Goal: Browse casually: Explore the website without a specific task or goal

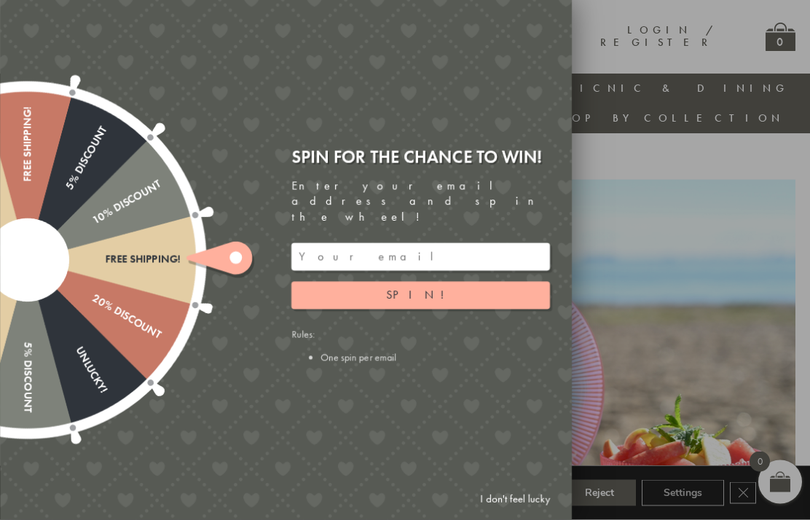
scroll to position [372, 0]
click at [508, 498] on link "I don't feel lucky" at bounding box center [515, 499] width 85 height 27
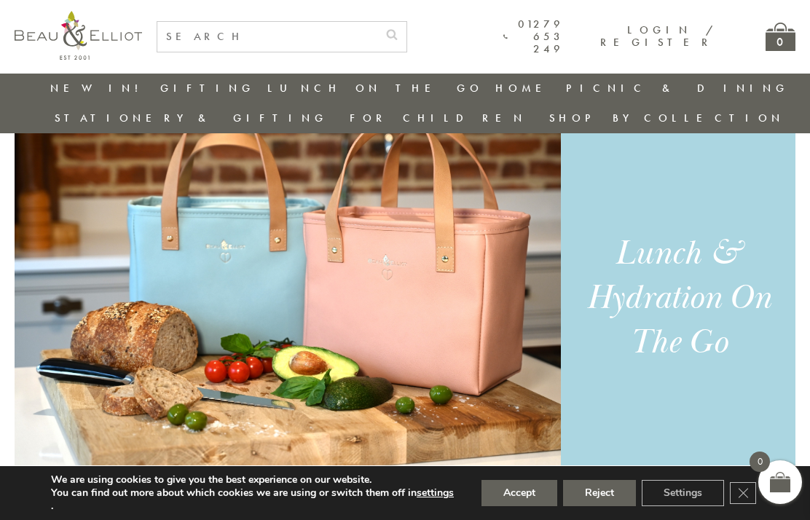
scroll to position [936, 13]
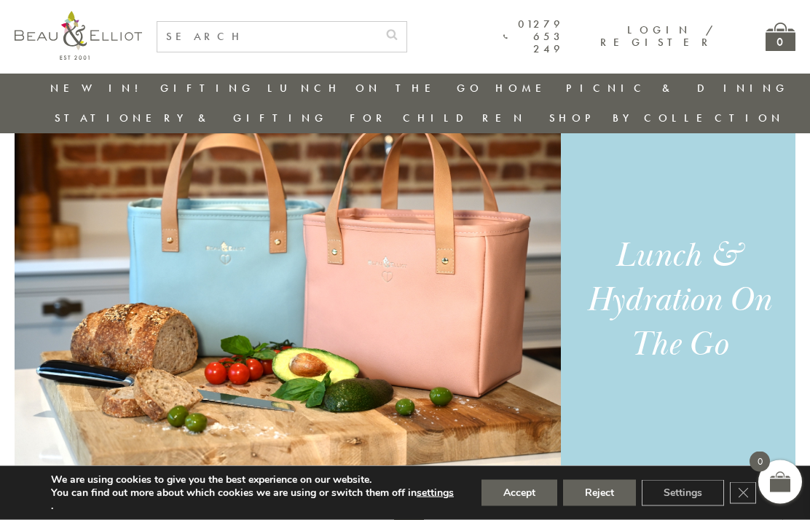
click at [161, 248] on img at bounding box center [288, 300] width 546 height 437
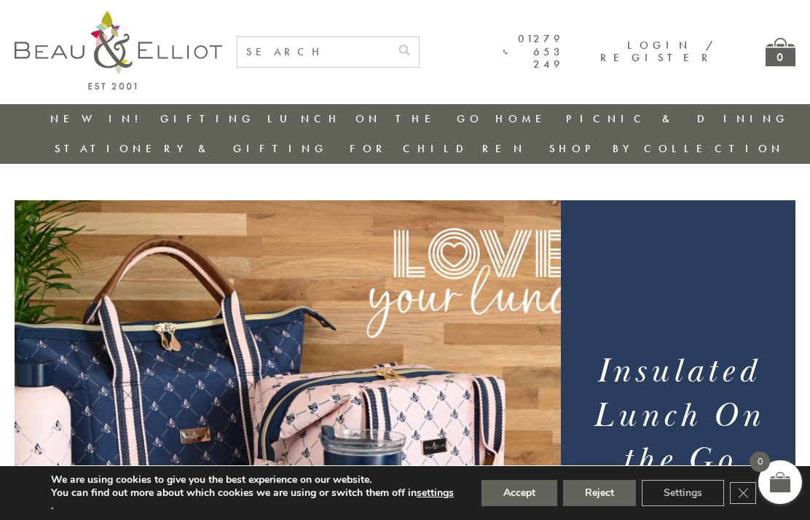
click at [769, 66] on div "0" at bounding box center [781, 52] width 30 height 28
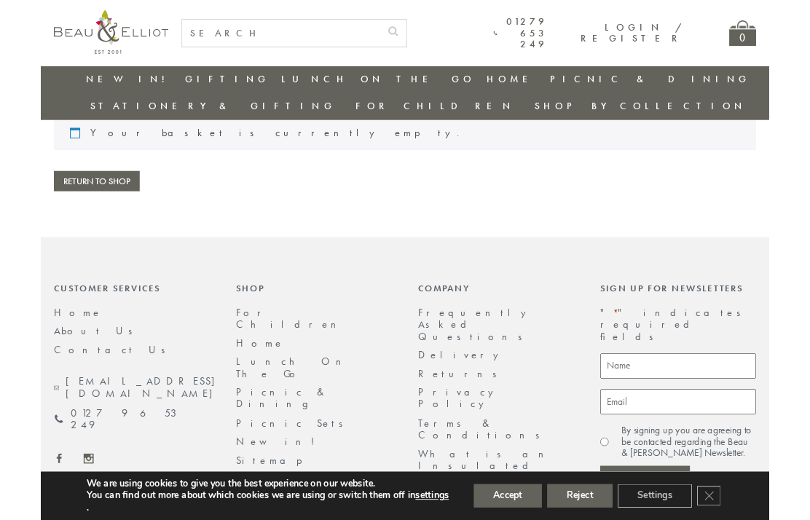
scroll to position [76, 0]
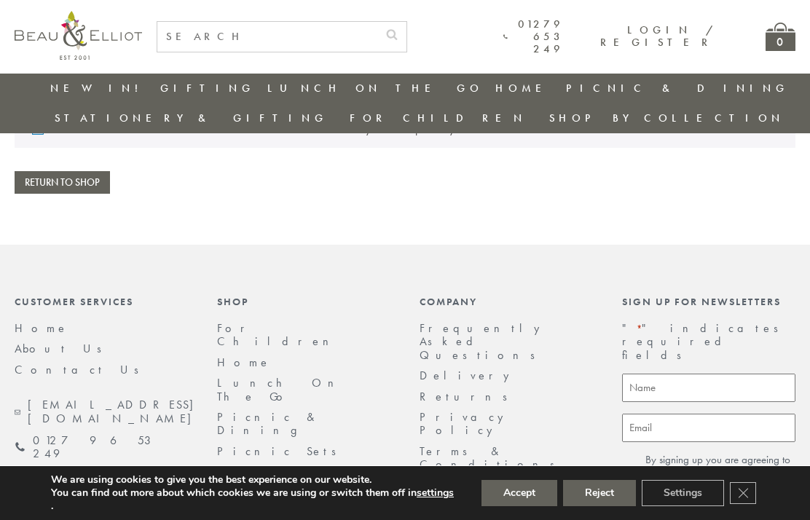
click at [269, 375] on link "Lunch On The Go" at bounding box center [281, 389] width 128 height 28
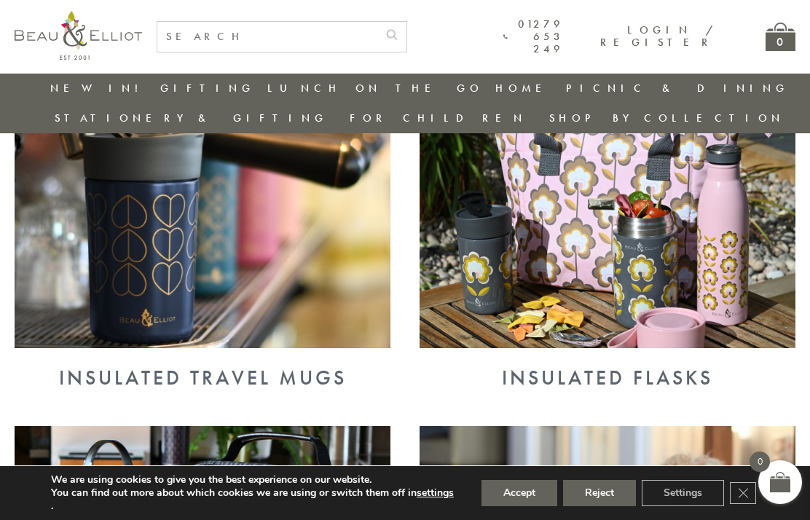
scroll to position [935, 0]
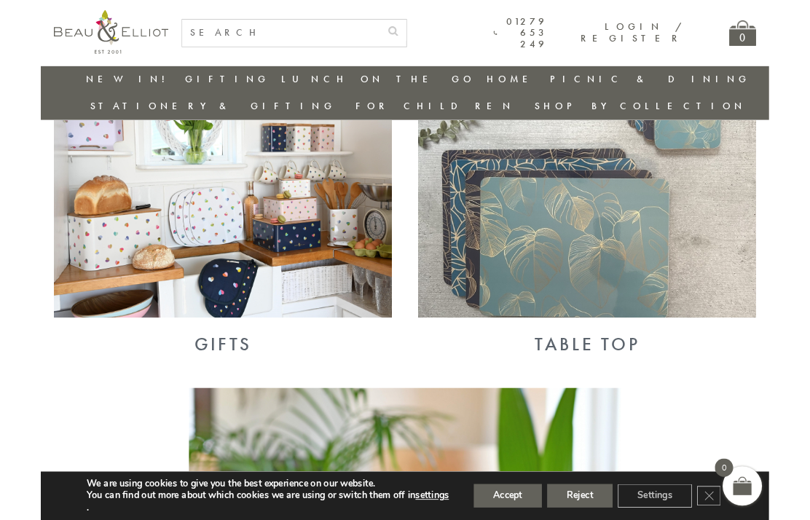
scroll to position [994, 0]
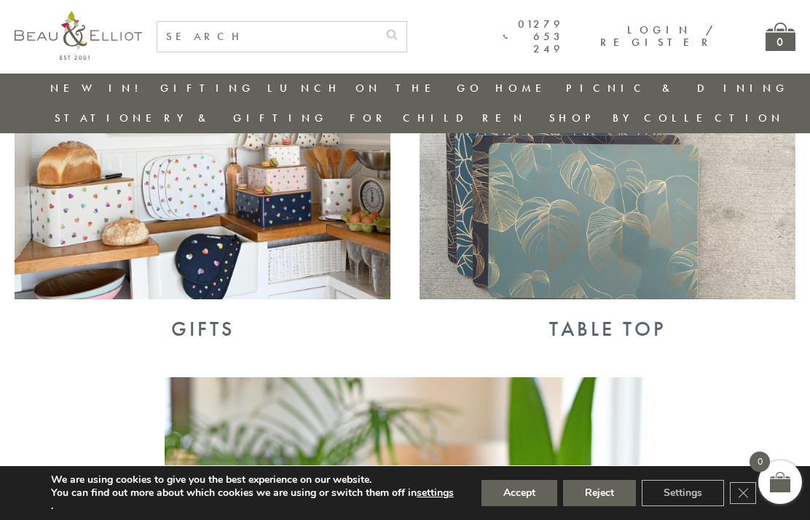
click at [662, 201] on img at bounding box center [608, 162] width 376 height 273
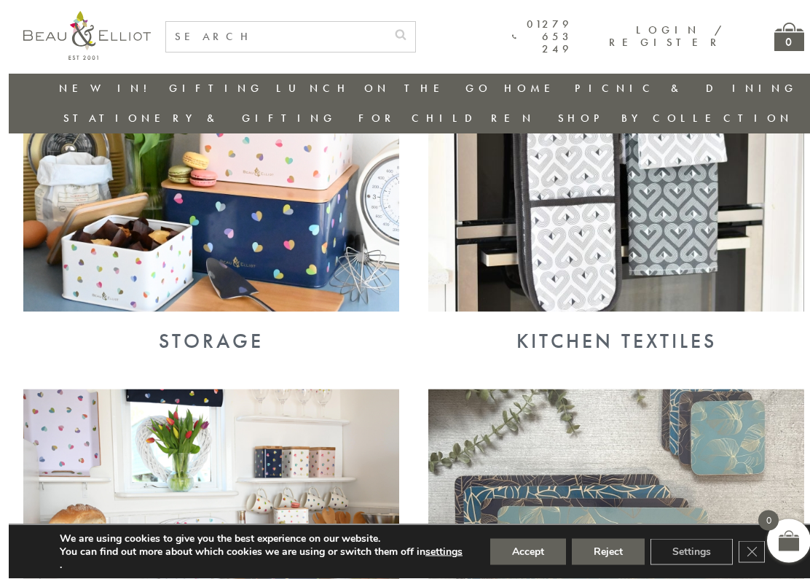
scroll to position [632, 0]
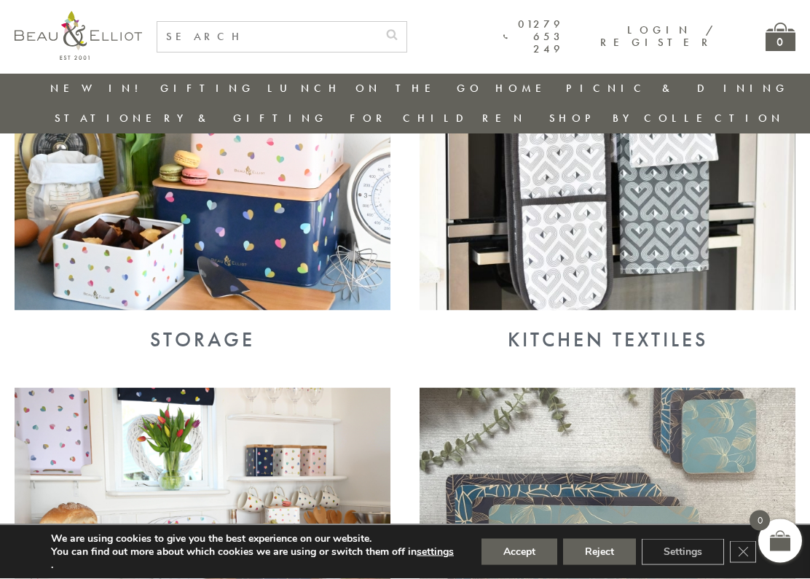
click at [662, 473] on img at bounding box center [608, 524] width 376 height 273
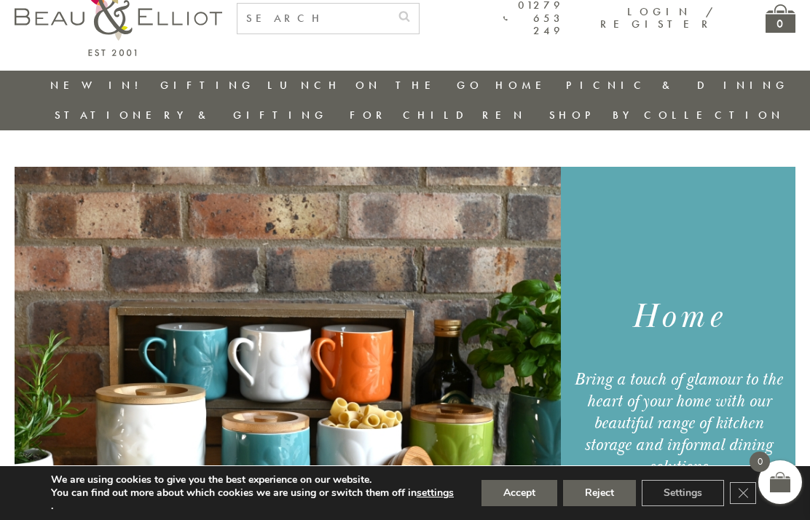
scroll to position [0, 0]
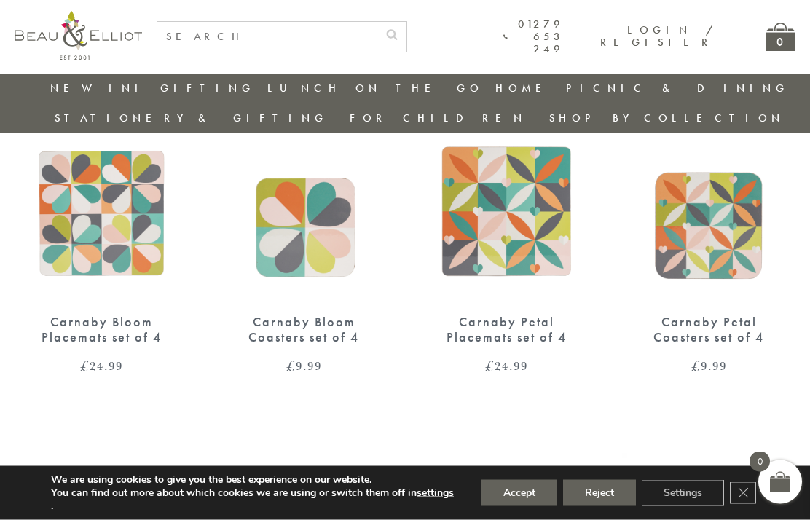
scroll to position [675, 0]
